Goal: Transaction & Acquisition: Purchase product/service

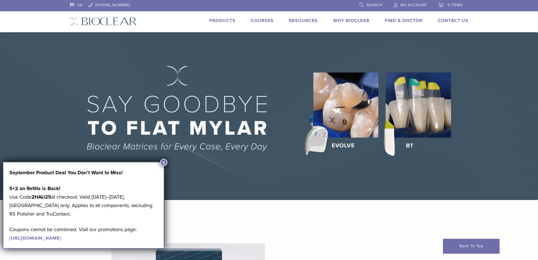
click at [164, 161] on button "×" at bounding box center [163, 162] width 7 height 7
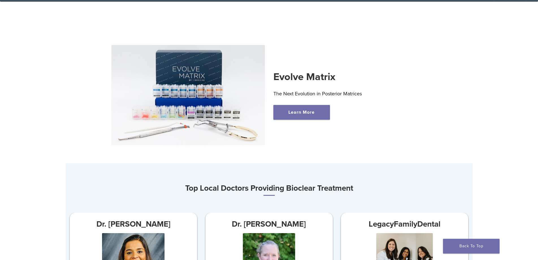
scroll to position [226, 0]
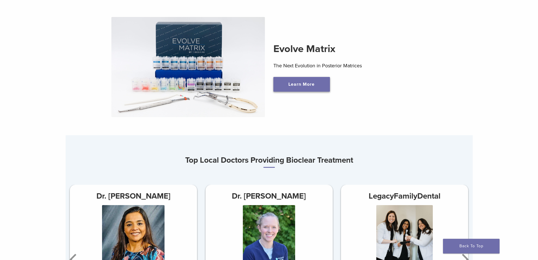
click at [304, 87] on link "Learn More" at bounding box center [301, 84] width 57 height 15
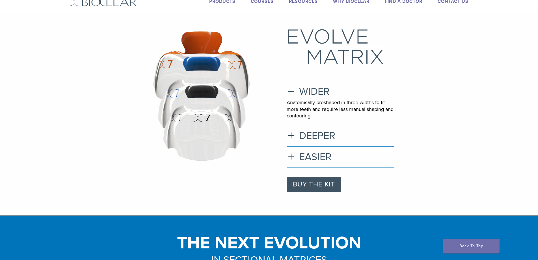
scroll to position [57, 0]
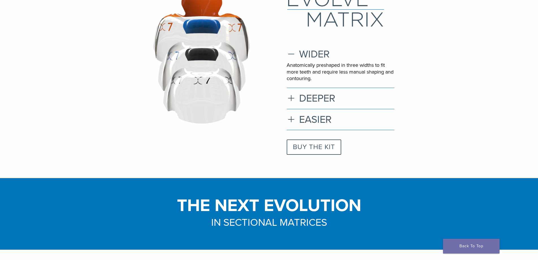
click at [307, 147] on link "BUY THE KIT" at bounding box center [314, 146] width 55 height 15
